Goal: Transaction & Acquisition: Book appointment/travel/reservation

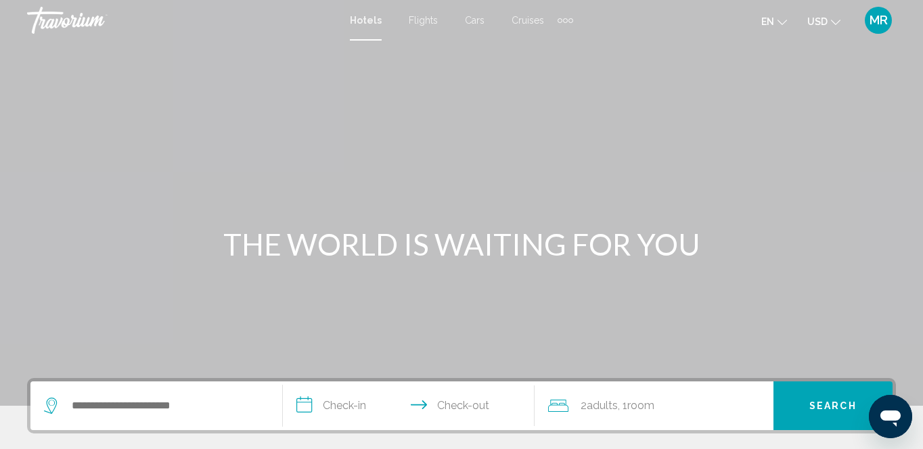
click at [524, 20] on span "Cruises" at bounding box center [527, 20] width 32 height 11
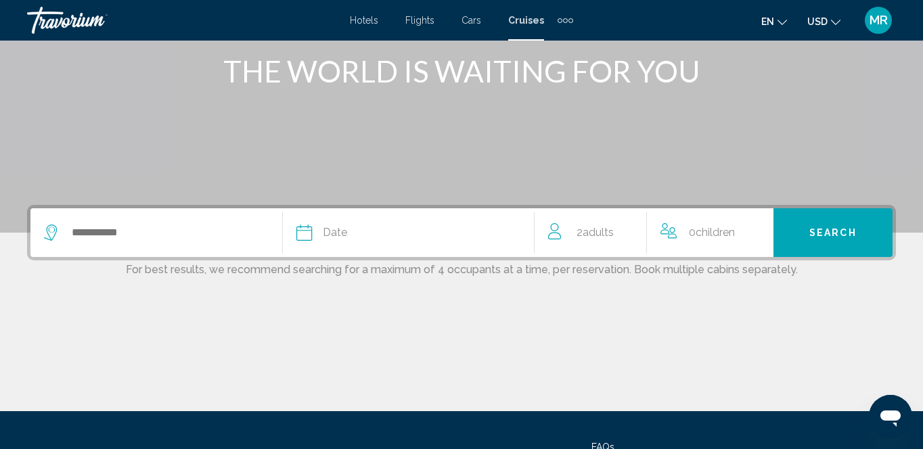
scroll to position [187, 0]
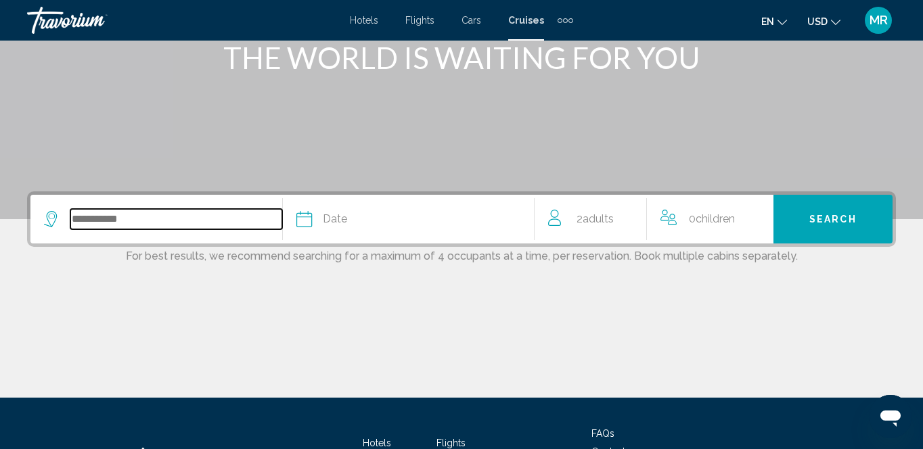
click at [139, 223] on input "Search widget" at bounding box center [176, 219] width 212 height 20
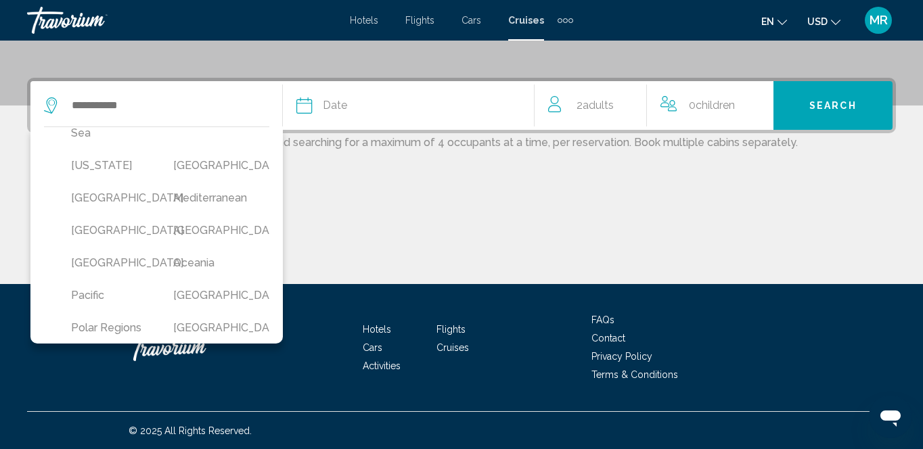
scroll to position [281, 0]
click at [100, 242] on button "[GEOGRAPHIC_DATA]" at bounding box center [108, 229] width 89 height 26
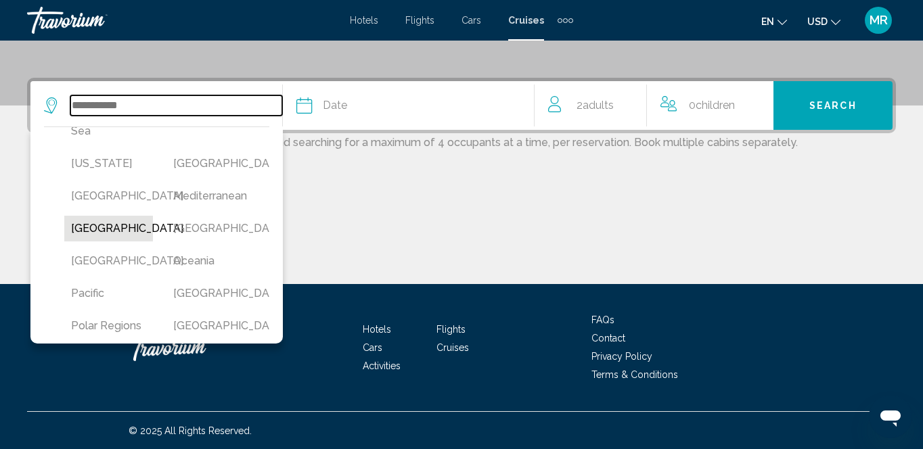
type input "******"
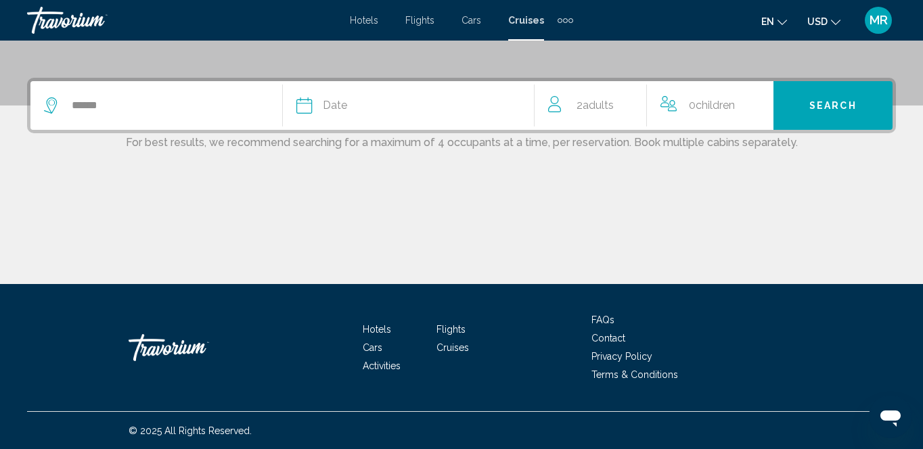
click at [342, 104] on span "Date" at bounding box center [335, 105] width 24 height 19
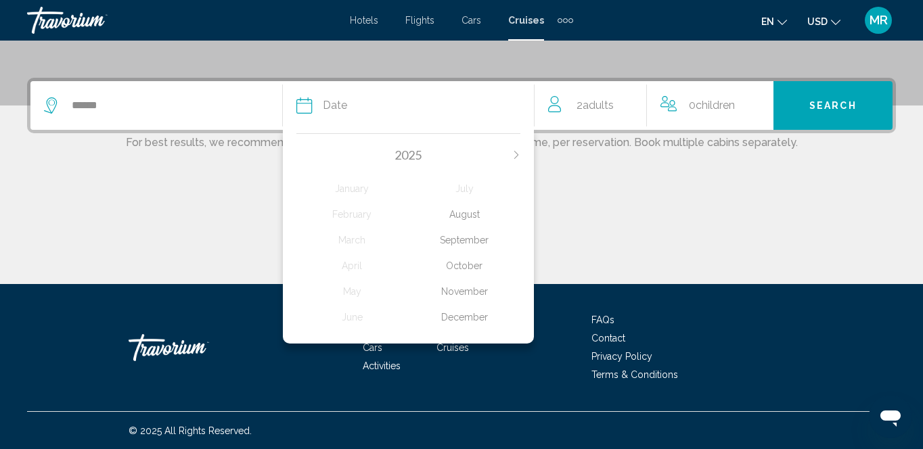
click at [470, 213] on div "August" at bounding box center [464, 214] width 112 height 24
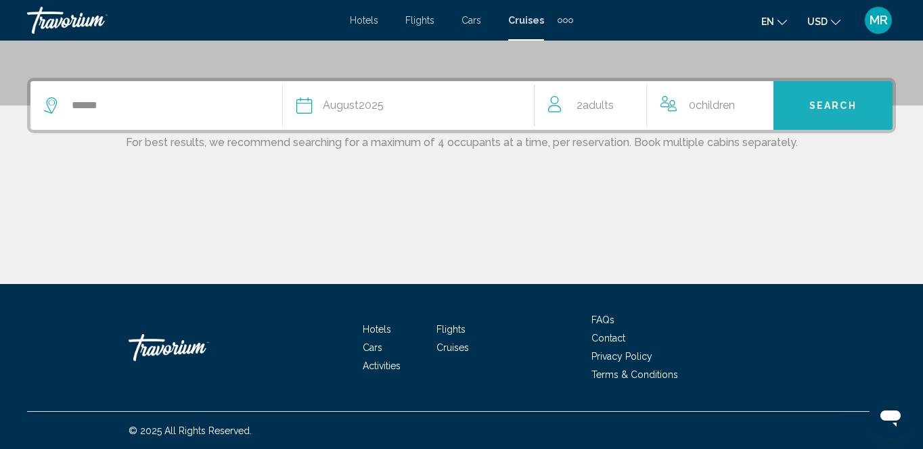
click at [814, 104] on span "Search" at bounding box center [832, 106] width 47 height 11
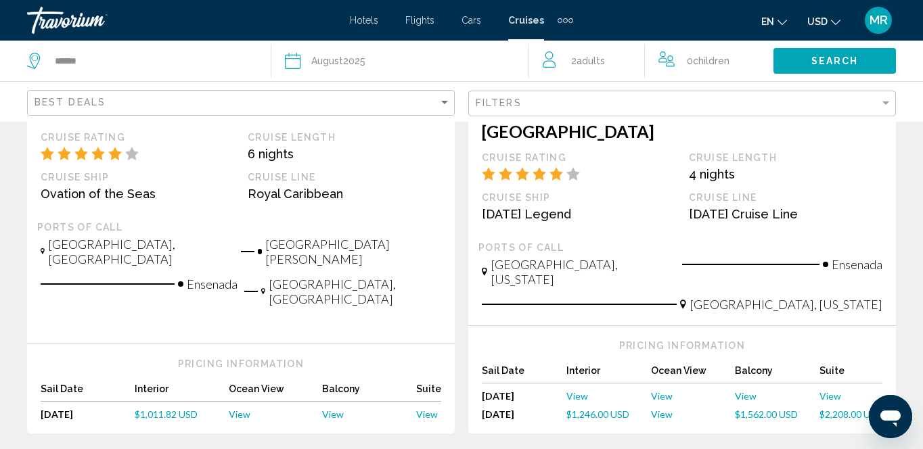
scroll to position [1572, 0]
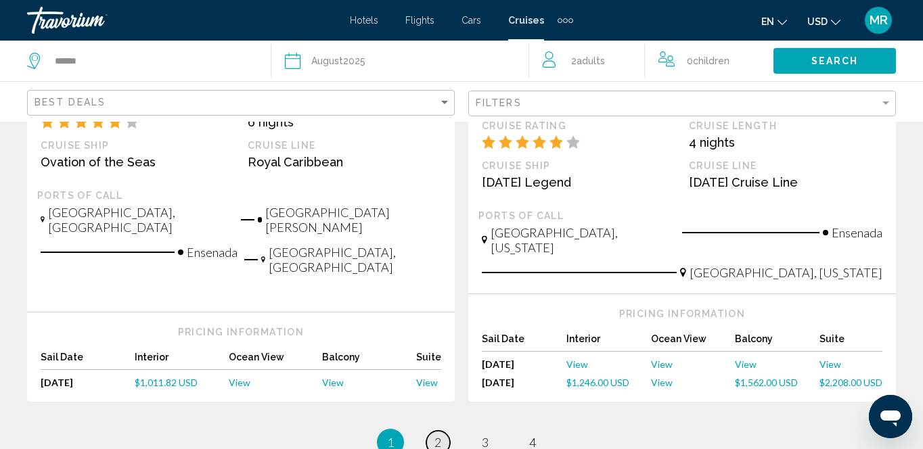
click at [440, 435] on span "2" at bounding box center [437, 442] width 7 height 15
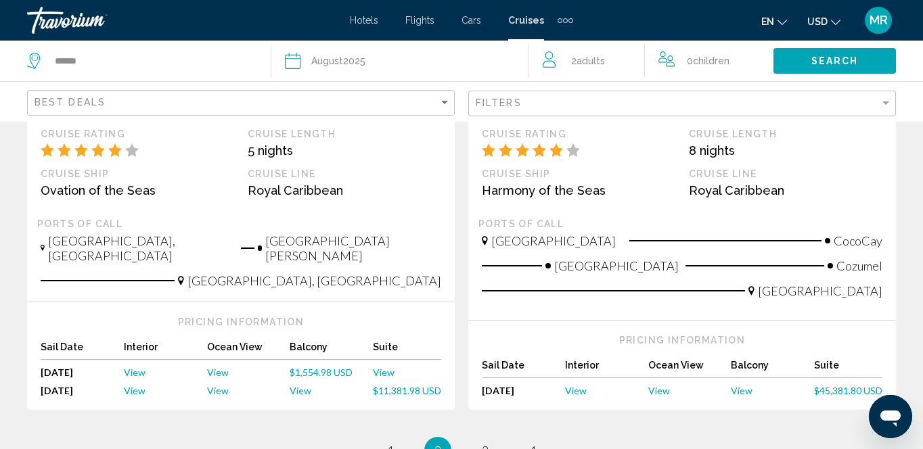
scroll to position [1592, 0]
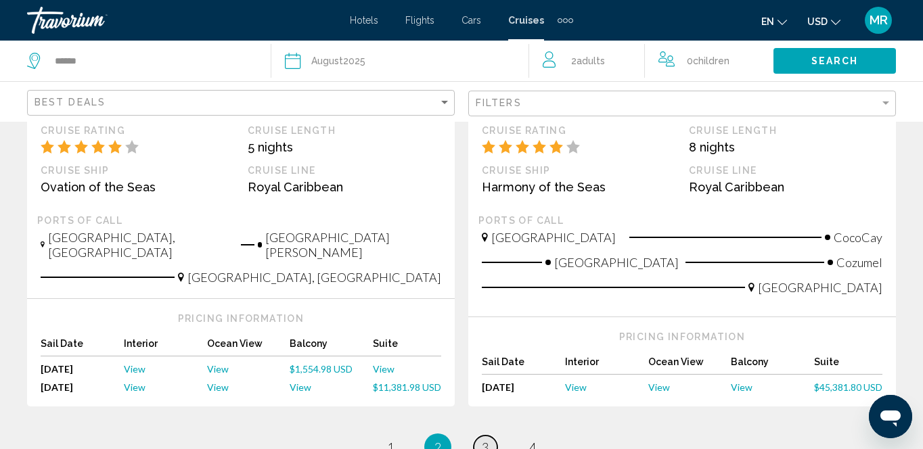
click at [487, 440] on span "3" at bounding box center [485, 447] width 7 height 15
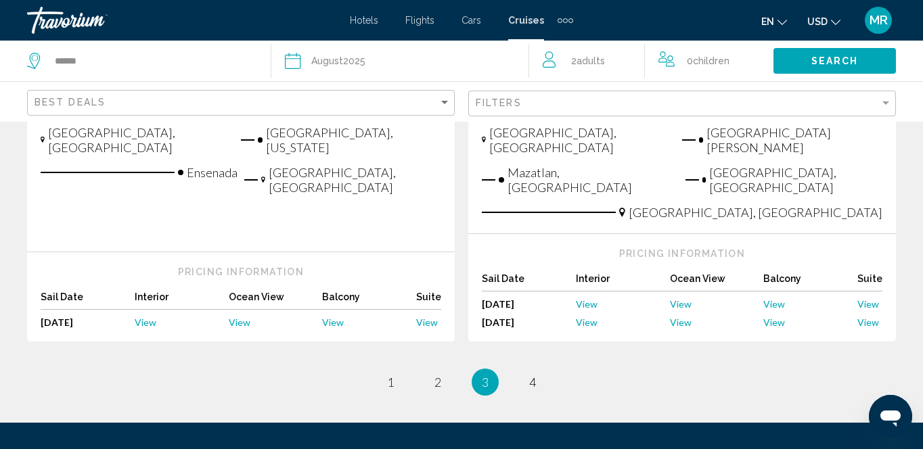
scroll to position [1660, 0]
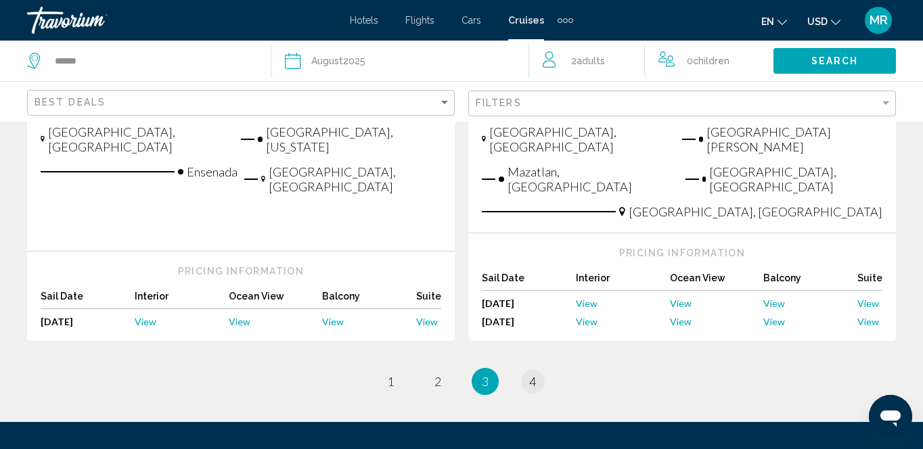
click at [532, 374] on span "4" at bounding box center [532, 381] width 7 height 15
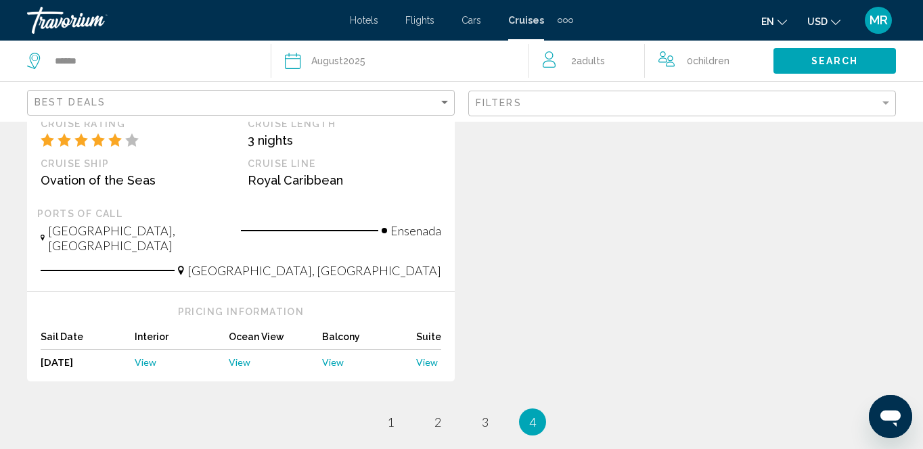
scroll to position [345, 0]
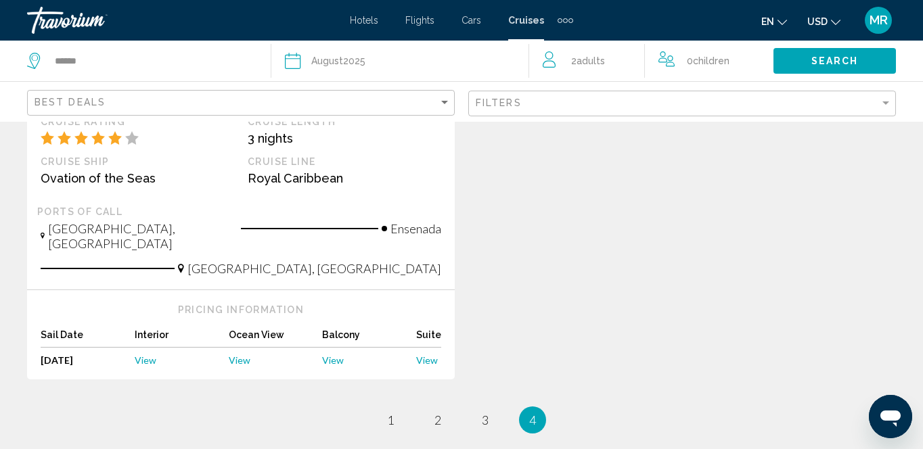
click at [482, 413] on span "3" at bounding box center [485, 420] width 7 height 15
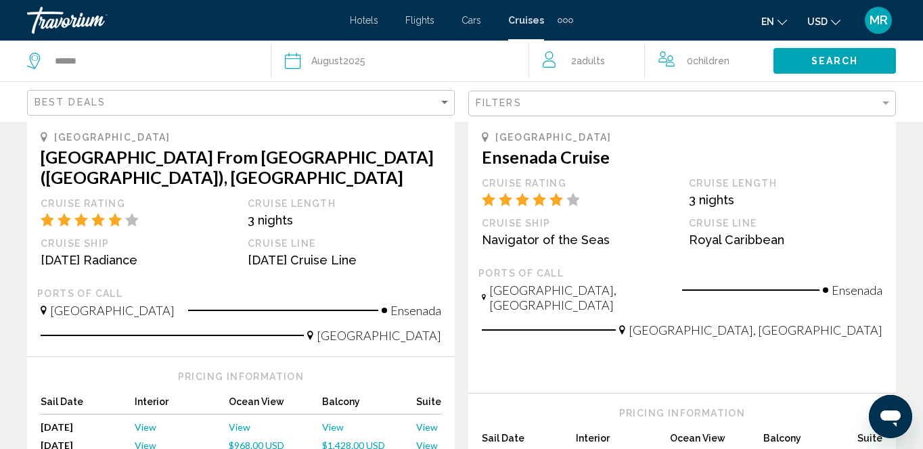
scroll to position [897, 0]
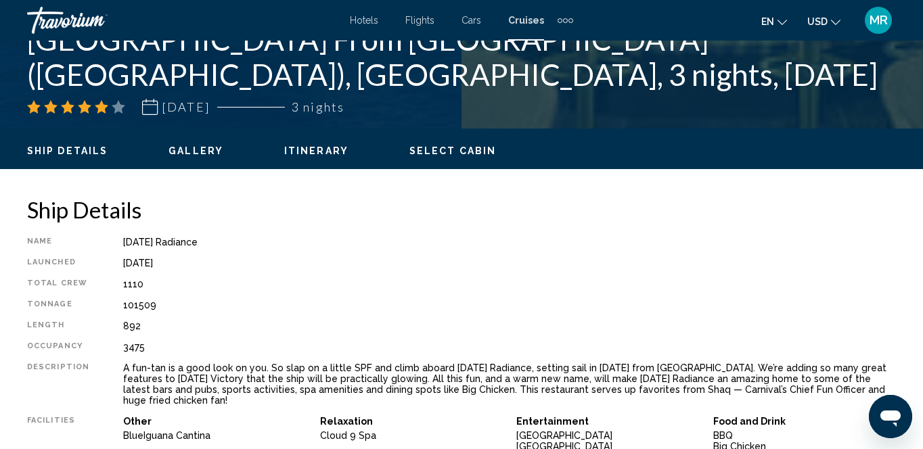
scroll to position [545, 0]
